Goal: Navigation & Orientation: Find specific page/section

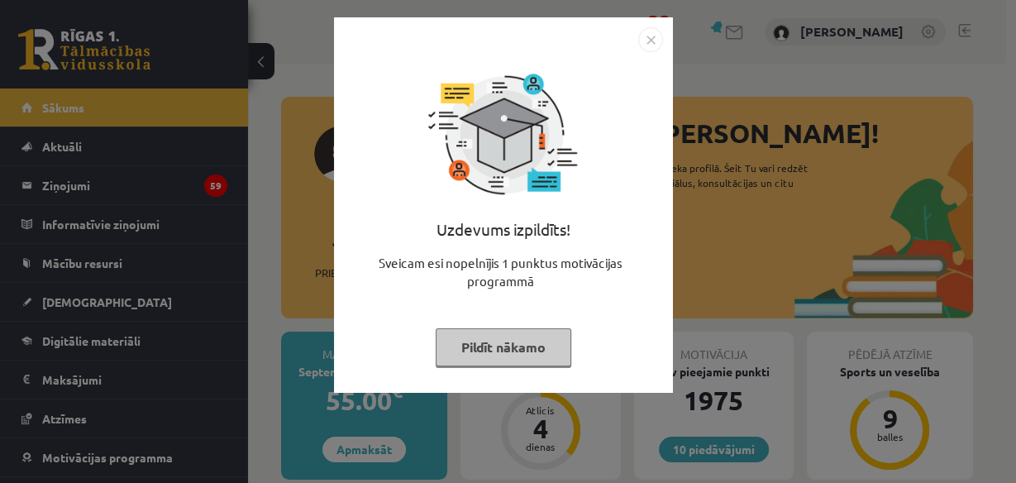
click at [461, 342] on button "Pildīt nākamo" at bounding box center [504, 347] width 136 height 38
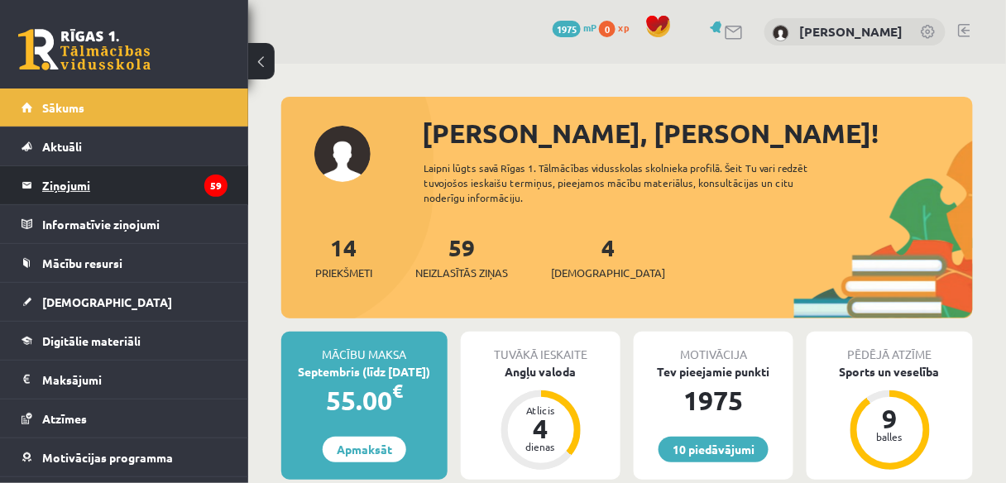
click at [86, 178] on legend "Ziņojumi 59" at bounding box center [134, 185] width 185 height 38
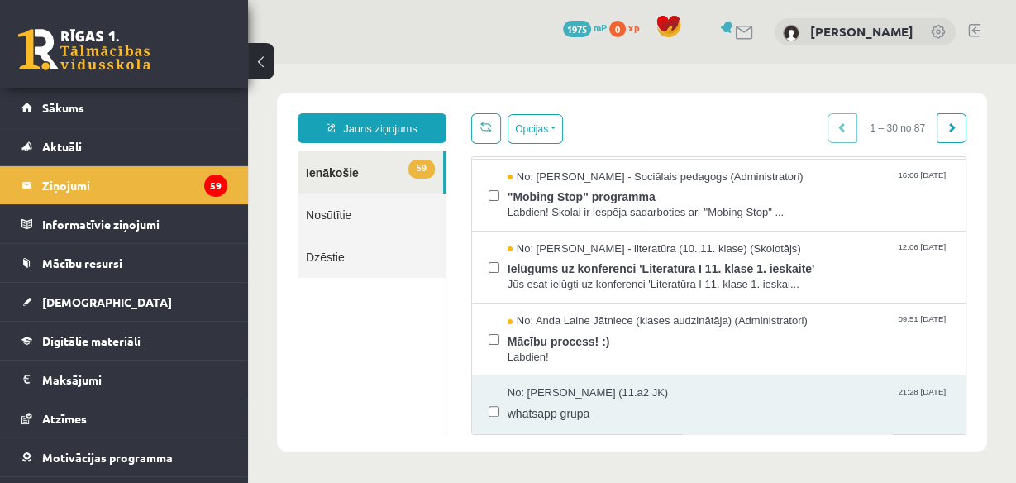
scroll to position [428, 0]
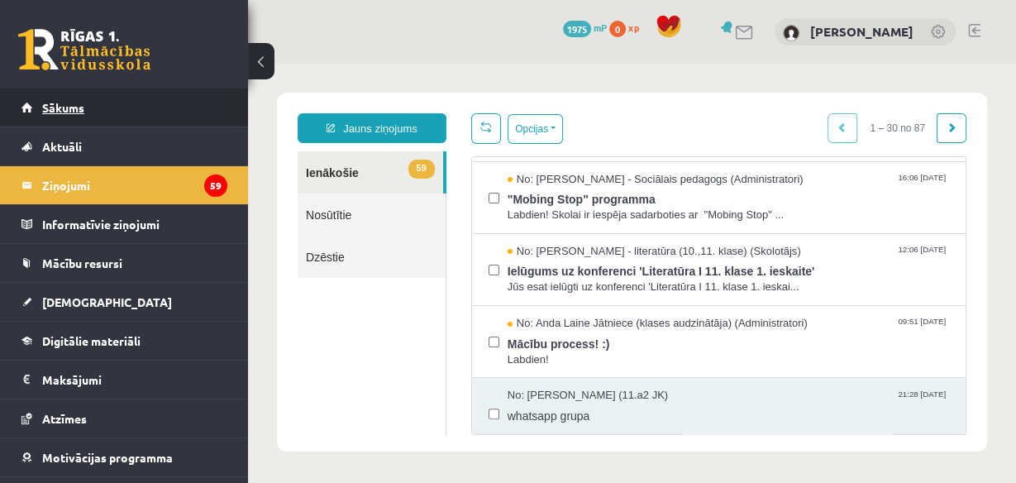
click at [206, 94] on link "Sākums" at bounding box center [125, 107] width 206 height 38
